Goal: Contribute content: Add original content to the website for others to see

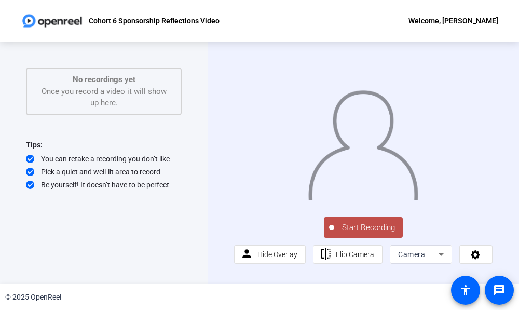
click at [371, 224] on span "Start Recording" at bounding box center [368, 228] width 69 height 12
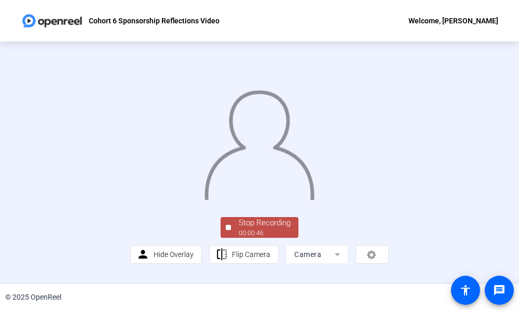
click at [274, 229] on div "Stop Recording" at bounding box center [265, 223] width 52 height 12
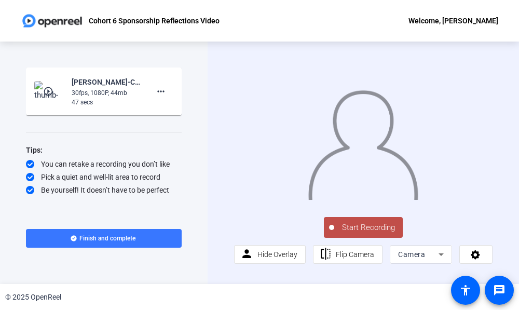
click at [371, 222] on button "Start Recording" at bounding box center [363, 227] width 79 height 21
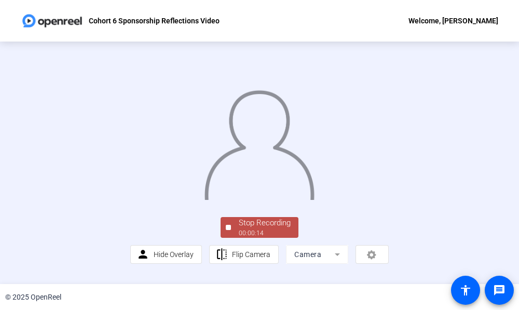
click at [266, 229] on div "Stop Recording" at bounding box center [265, 223] width 52 height 12
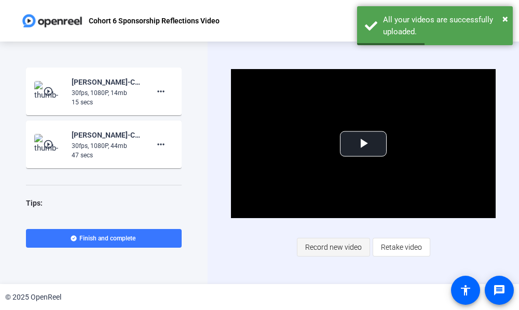
click at [346, 250] on span "Record new video" at bounding box center [333, 247] width 57 height 20
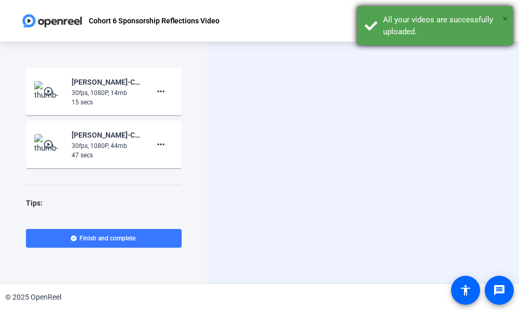
click at [504, 18] on span "×" at bounding box center [506, 18] width 6 height 12
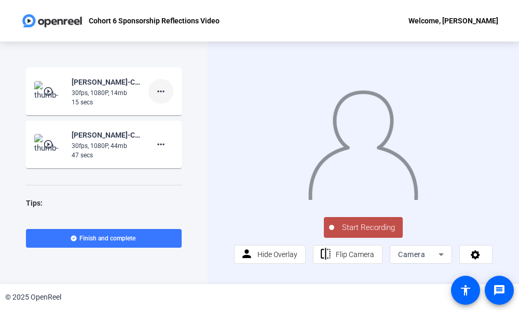
click at [155, 91] on mat-icon "more_horiz" at bounding box center [161, 91] width 12 height 12
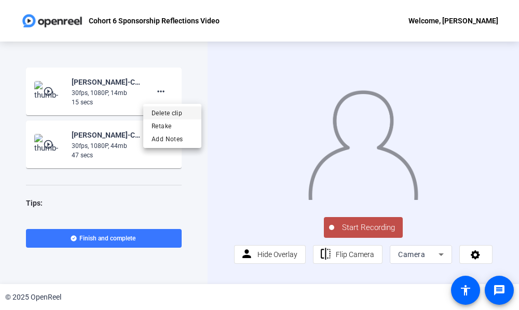
click at [164, 114] on span "Delete clip" at bounding box center [173, 113] width 42 height 12
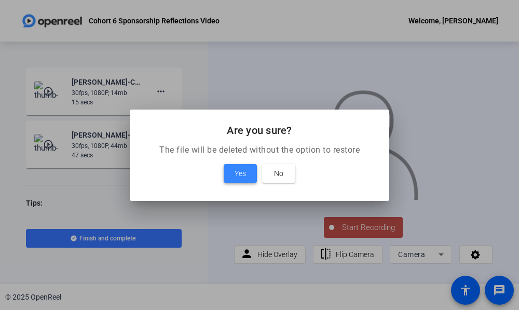
click at [243, 170] on span "Yes" at bounding box center [240, 173] width 11 height 12
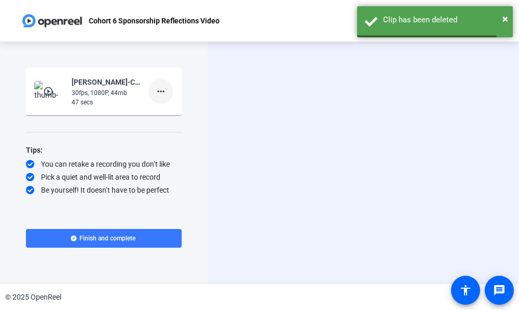
click at [159, 88] on mat-icon "more_horiz" at bounding box center [161, 91] width 12 height 12
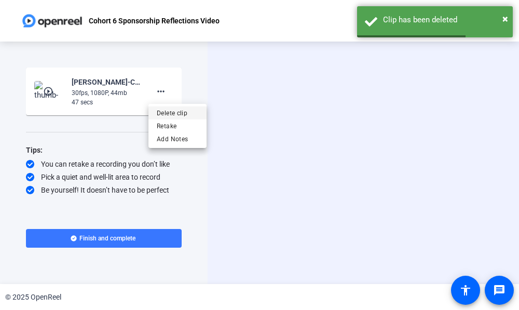
click at [166, 112] on span "Delete clip" at bounding box center [178, 113] width 42 height 12
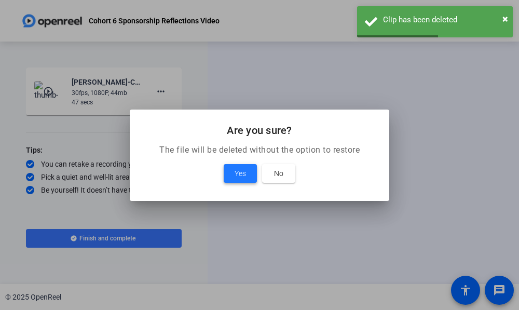
click at [238, 173] on span "Yes" at bounding box center [240, 173] width 11 height 12
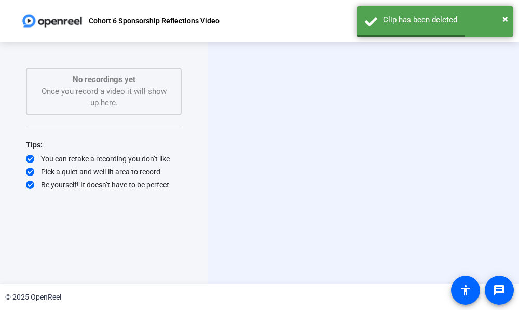
click at [146, 221] on div "Start Recording No recordings yet Once you record a video it will show up here.…" at bounding box center [104, 152] width 156 height 169
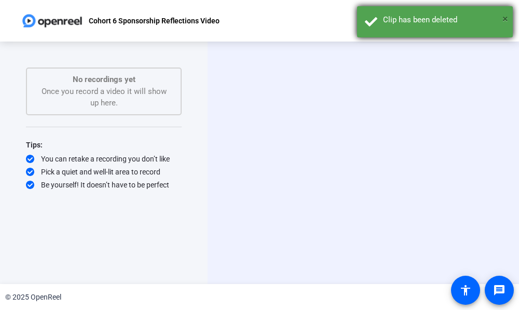
click at [503, 19] on span "×" at bounding box center [506, 18] width 6 height 12
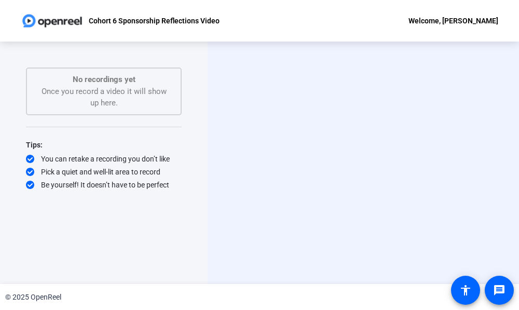
click at [365, 275] on div "Start Recording person Hide Overlay flip Flip Camera Camera" at bounding box center [364, 163] width 312 height 243
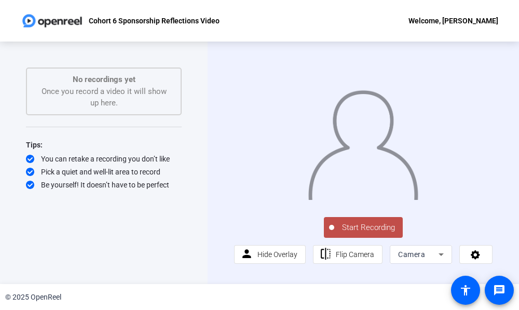
click at [374, 226] on span "Start Recording" at bounding box center [368, 228] width 69 height 12
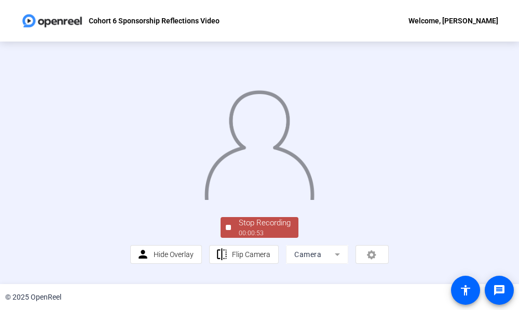
click at [245, 229] on div "Stop Recording" at bounding box center [265, 223] width 52 height 12
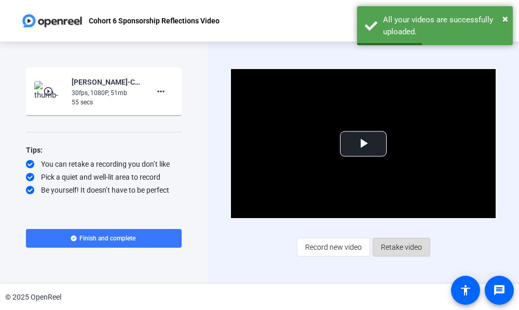
click at [394, 243] on span "Retake video" at bounding box center [401, 247] width 41 height 20
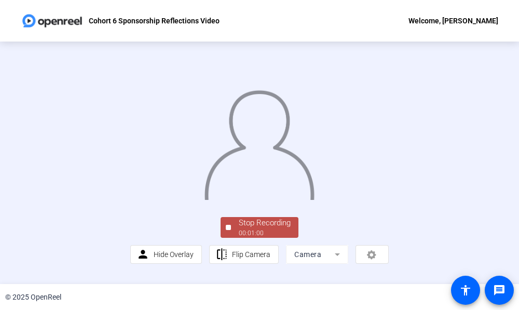
click at [275, 229] on div "Stop Recording" at bounding box center [265, 223] width 52 height 12
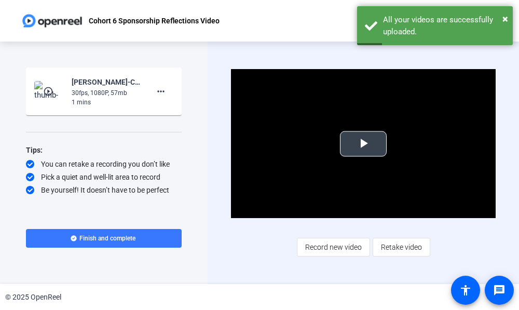
click at [364, 144] on span "Video Player" at bounding box center [364, 144] width 0 height 0
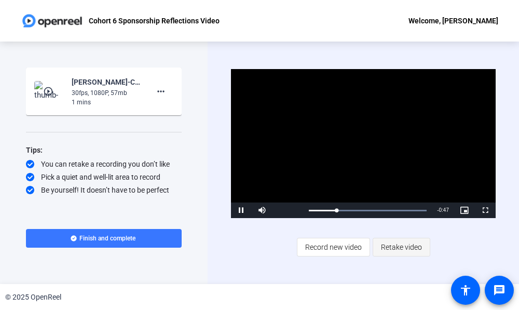
click at [411, 248] on span "Retake video" at bounding box center [401, 247] width 41 height 20
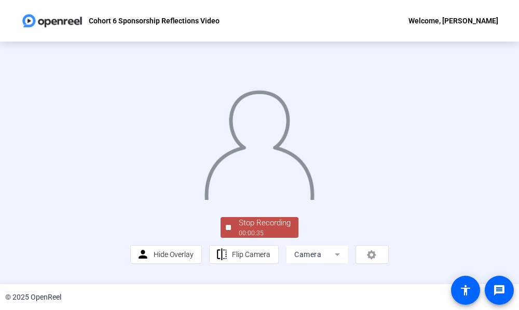
click at [268, 229] on div "Stop Recording" at bounding box center [265, 223] width 52 height 12
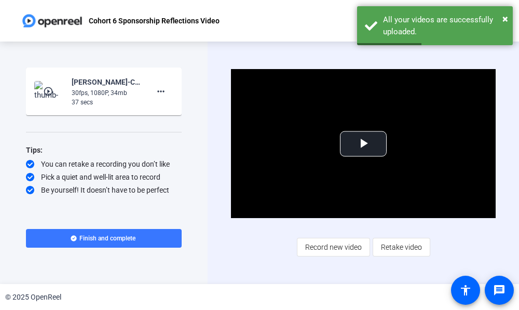
click at [344, 245] on span "Record new video" at bounding box center [333, 247] width 57 height 20
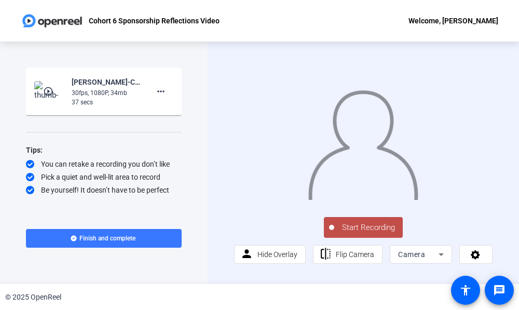
click at [376, 224] on span "Start Recording" at bounding box center [368, 228] width 69 height 12
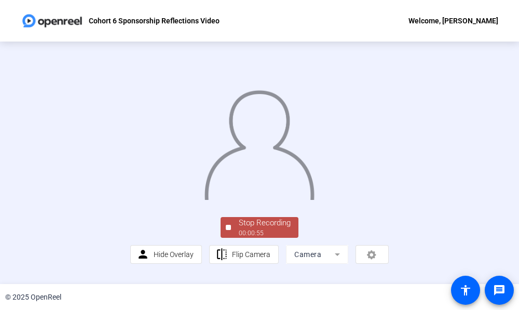
click at [277, 229] on div "Stop Recording" at bounding box center [265, 223] width 52 height 12
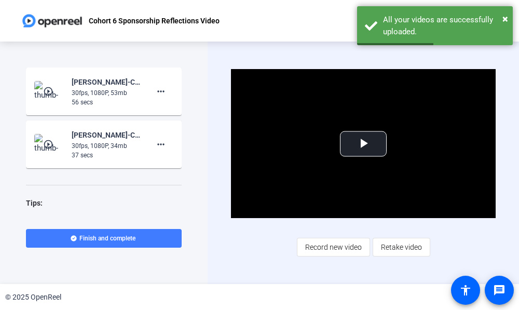
click at [159, 237] on span at bounding box center [104, 238] width 156 height 25
